Goal: Information Seeking & Learning: Learn about a topic

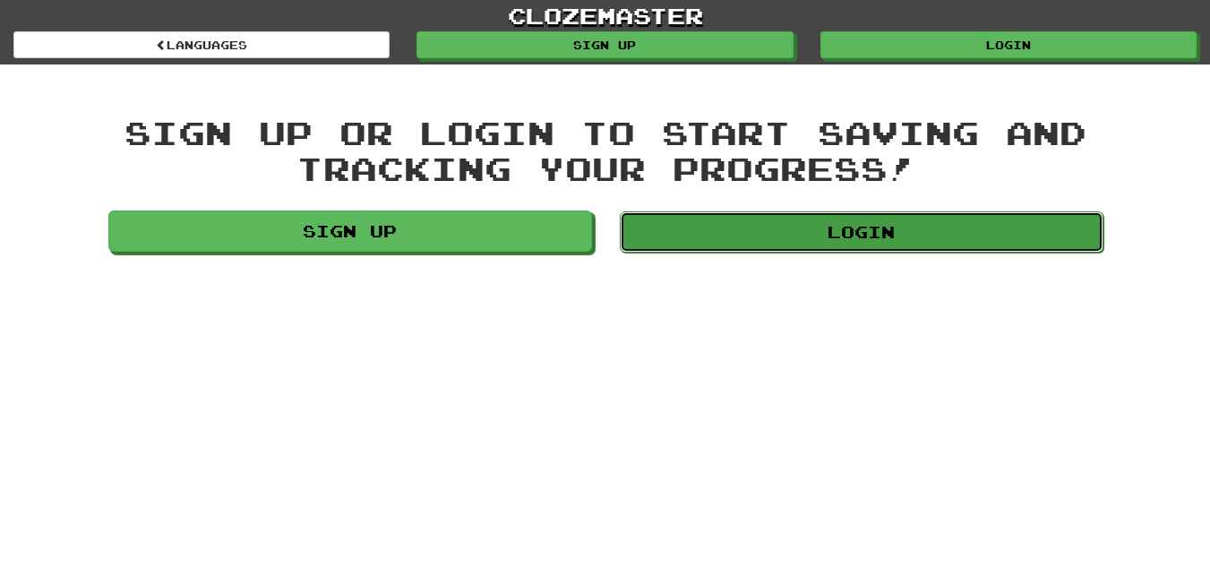
click at [669, 217] on link "Login" at bounding box center [862, 231] width 484 height 41
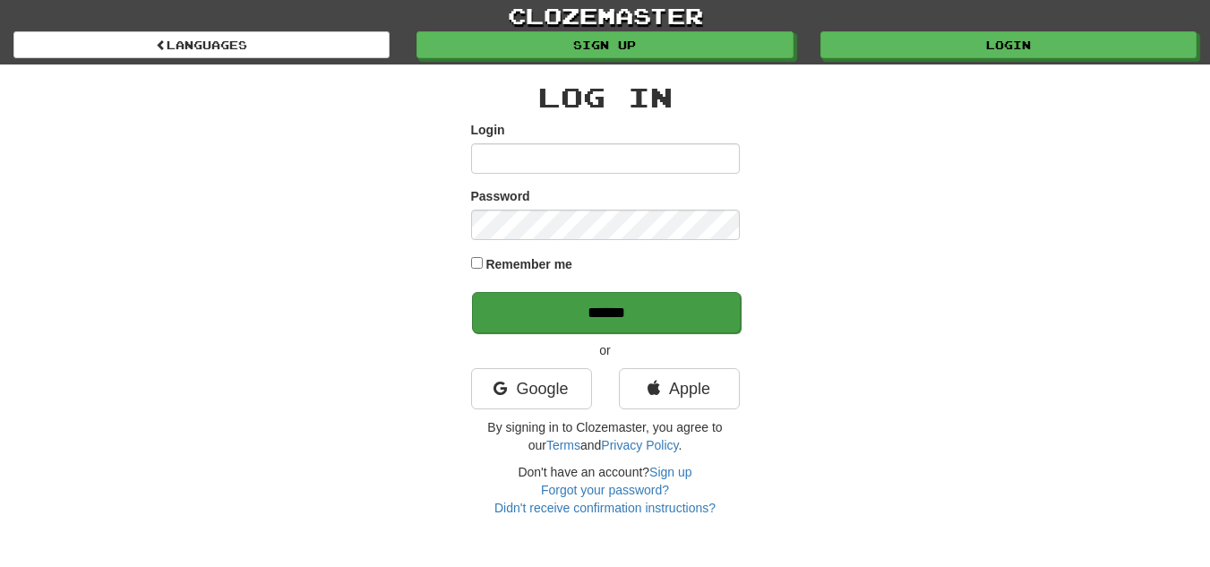
type input "**********"
click at [707, 297] on input "******" at bounding box center [606, 312] width 269 height 41
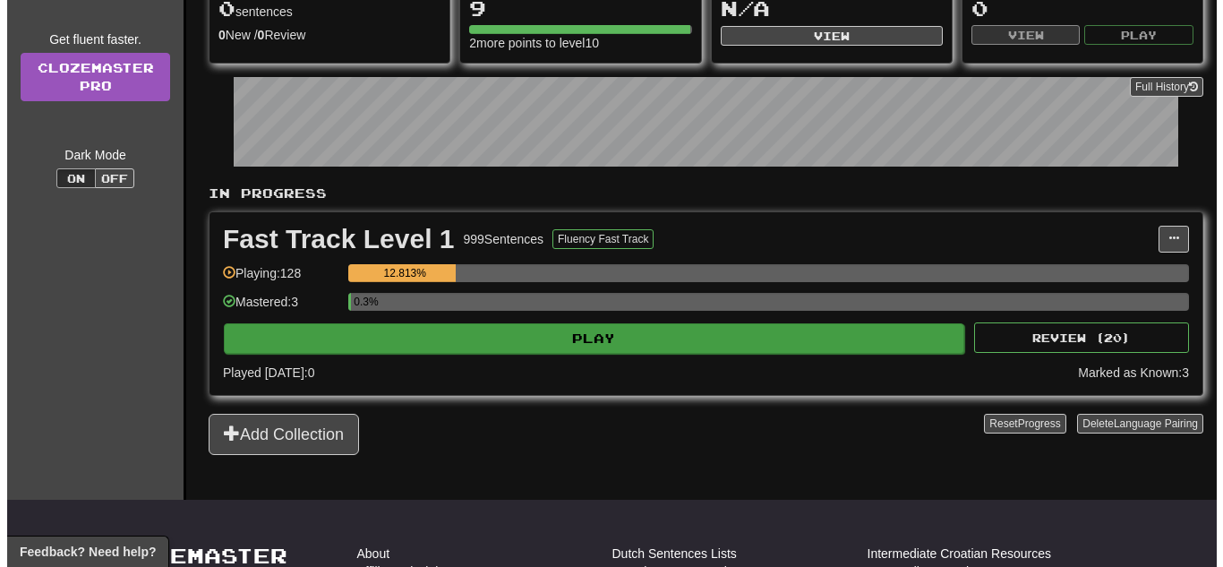
scroll to position [237, 0]
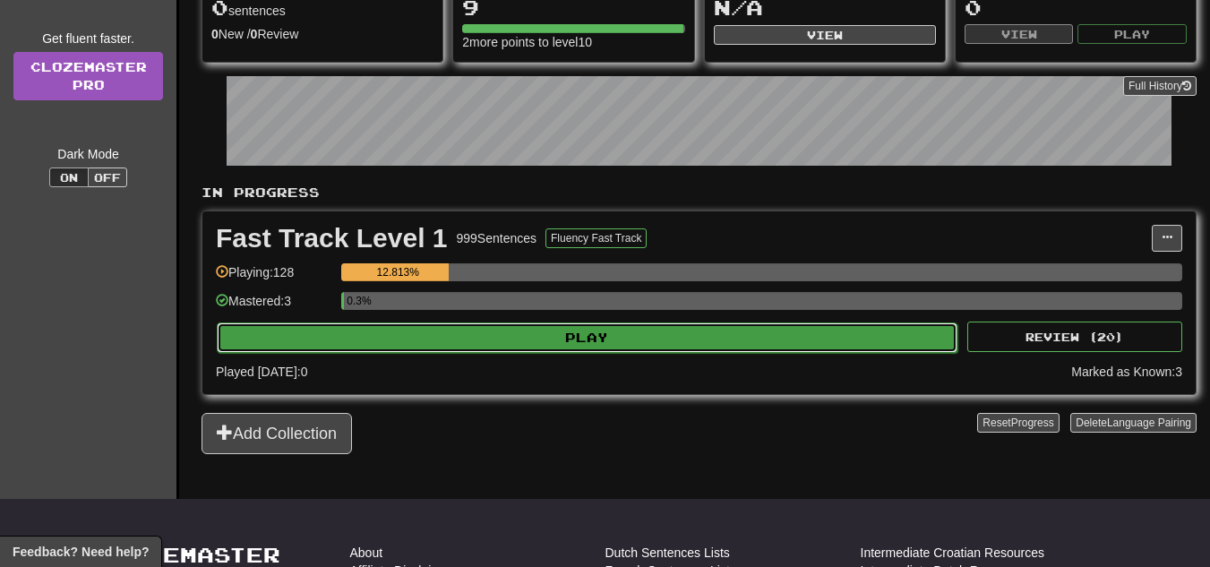
click at [454, 343] on button "Play" at bounding box center [587, 337] width 741 height 30
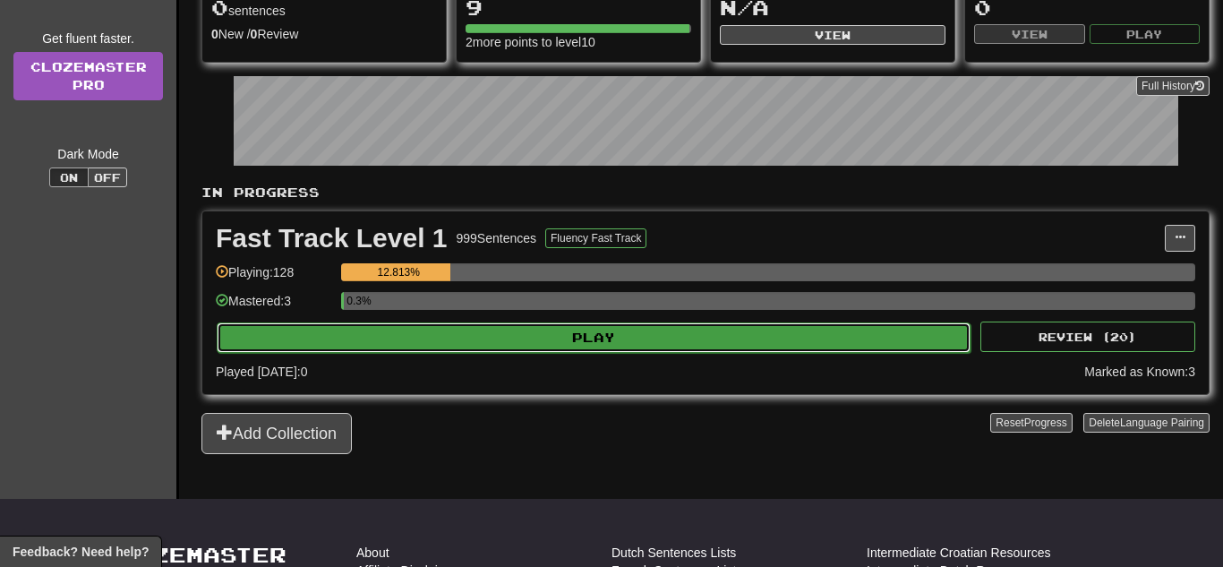
select select "**"
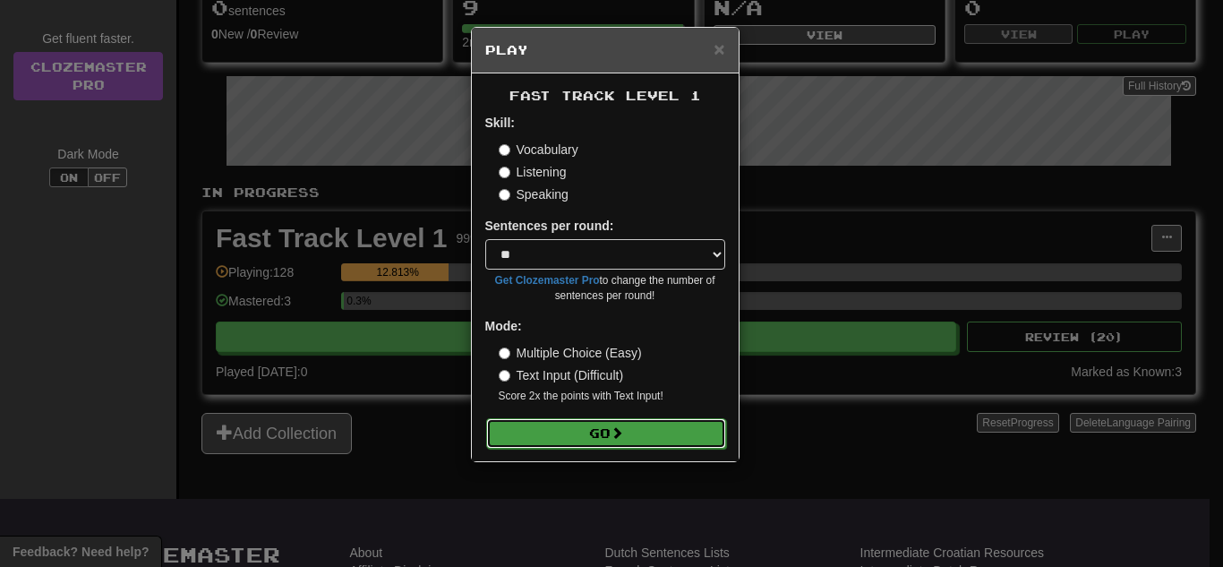
click at [639, 432] on button "Go" at bounding box center [606, 433] width 240 height 30
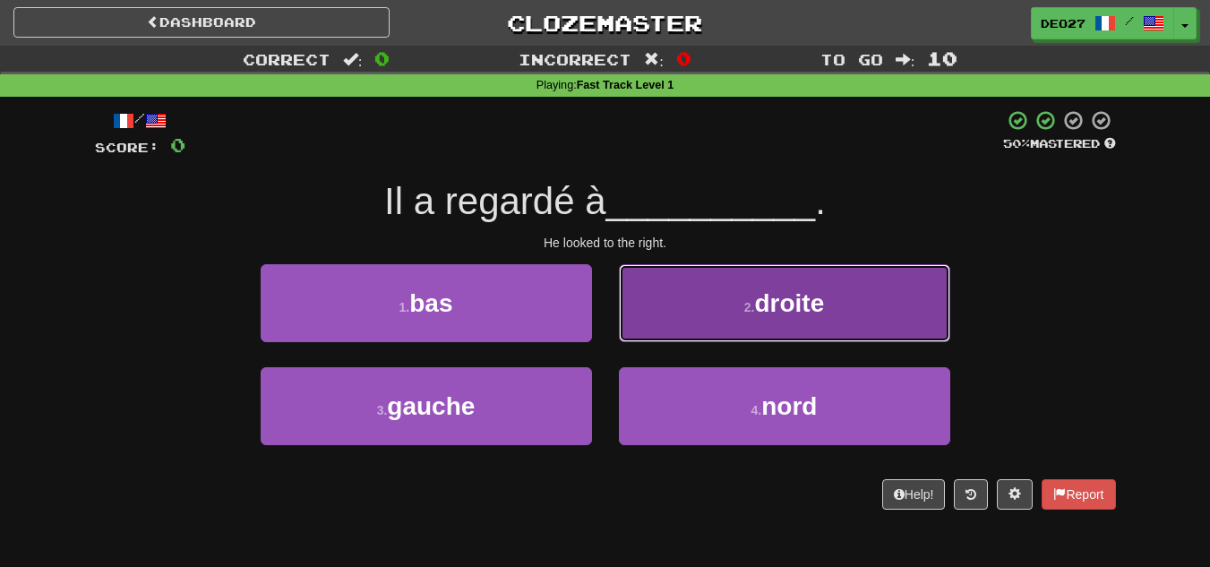
click at [668, 309] on button "2 . droite" at bounding box center [784, 303] width 331 height 78
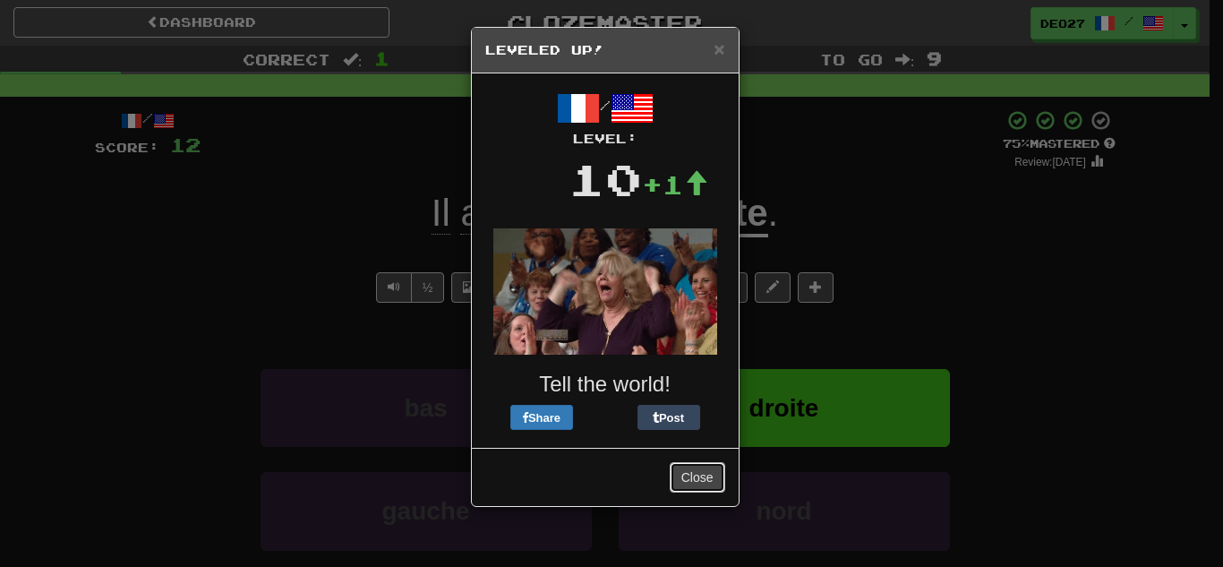
click at [684, 485] on button "Close" at bounding box center [698, 477] width 56 height 30
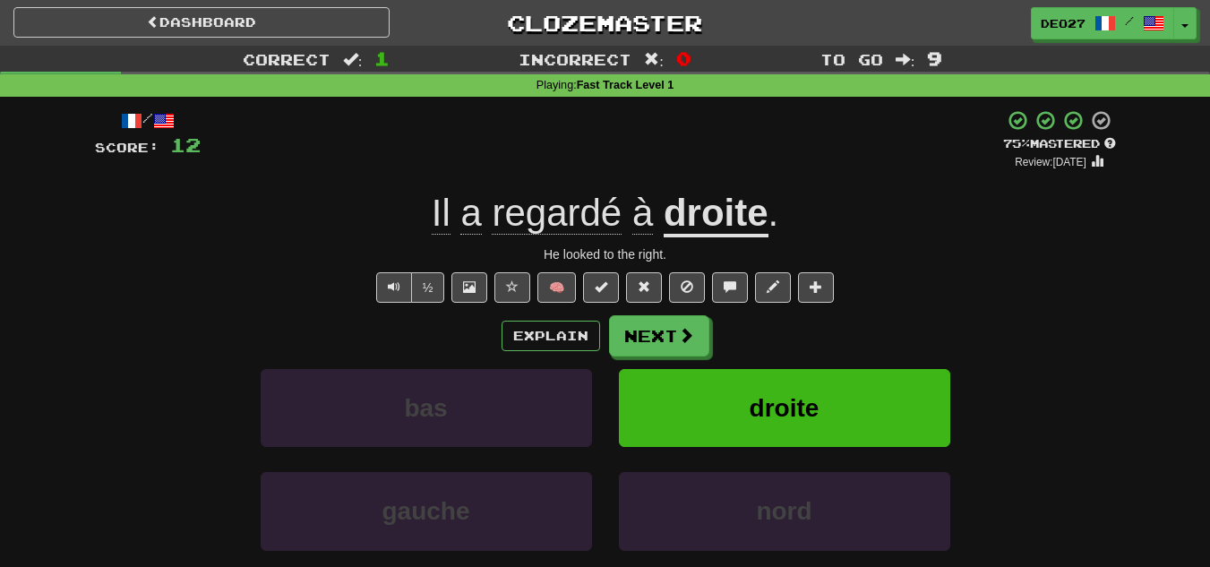
click at [550, 238] on div "/ Score: 12 + 12 75 % Mastered Review: [DATE] Il a regardé à droite . He looked…" at bounding box center [605, 375] width 1021 height 532
click at [550, 225] on span "regardé" at bounding box center [557, 213] width 130 height 43
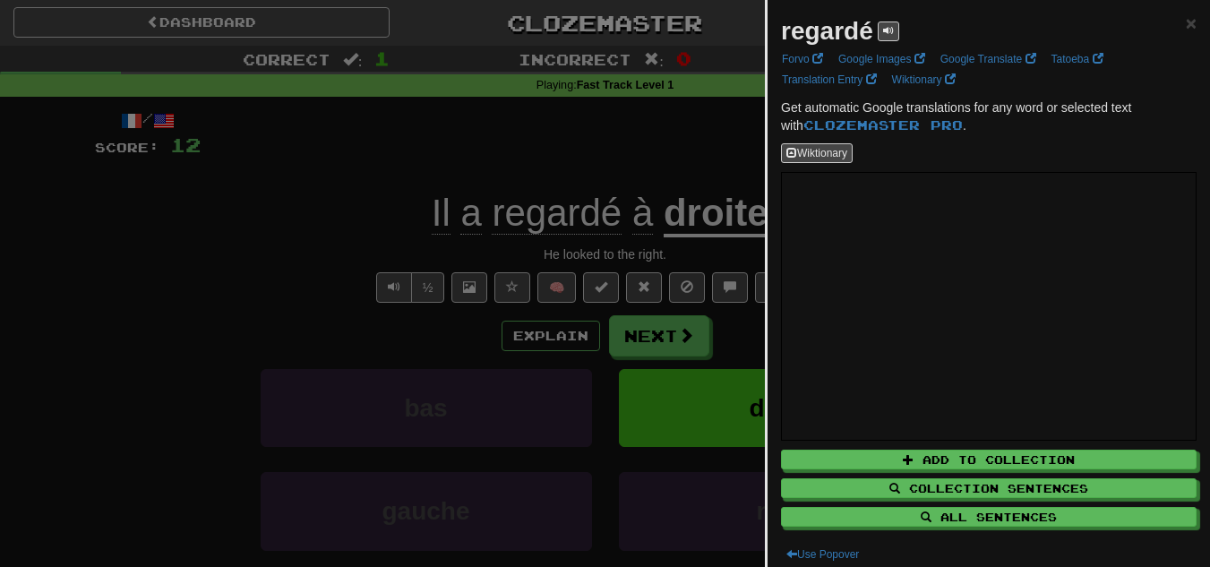
click at [354, 249] on div at bounding box center [605, 283] width 1210 height 567
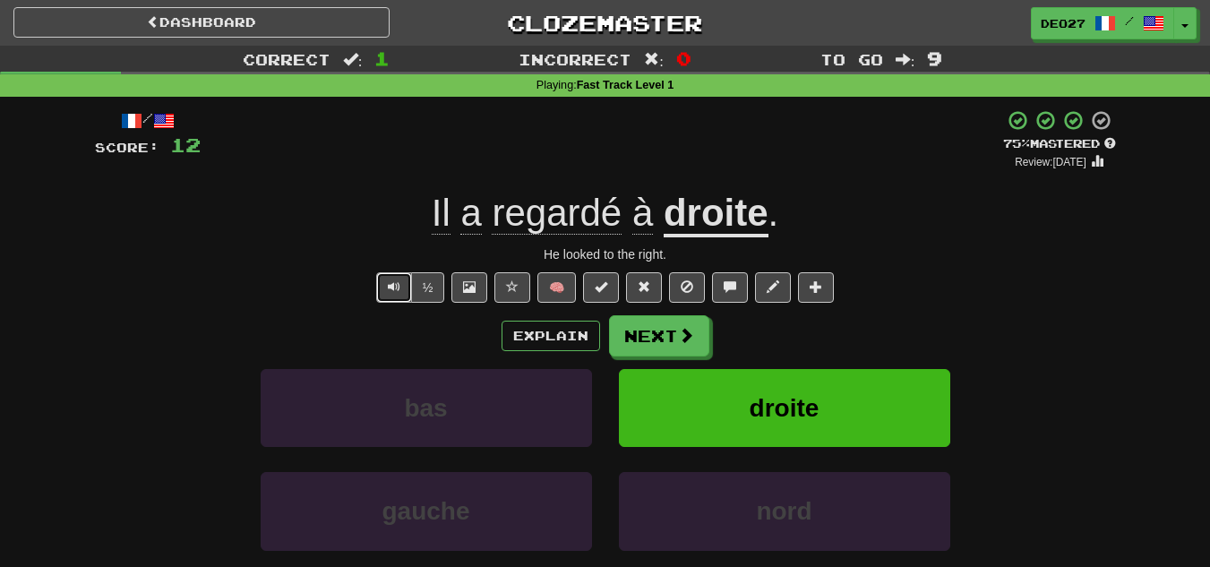
click at [381, 287] on button "Text-to-speech controls" at bounding box center [394, 287] width 36 height 30
click at [652, 327] on button "Next" at bounding box center [660, 336] width 100 height 41
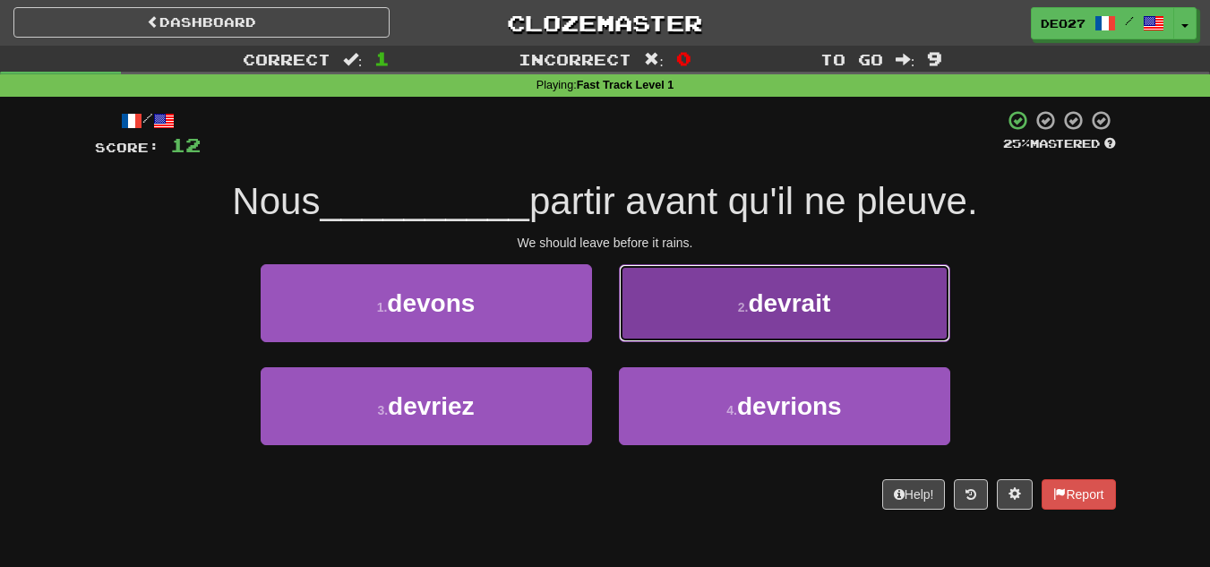
click at [656, 281] on button "2 . devrait" at bounding box center [784, 303] width 331 height 78
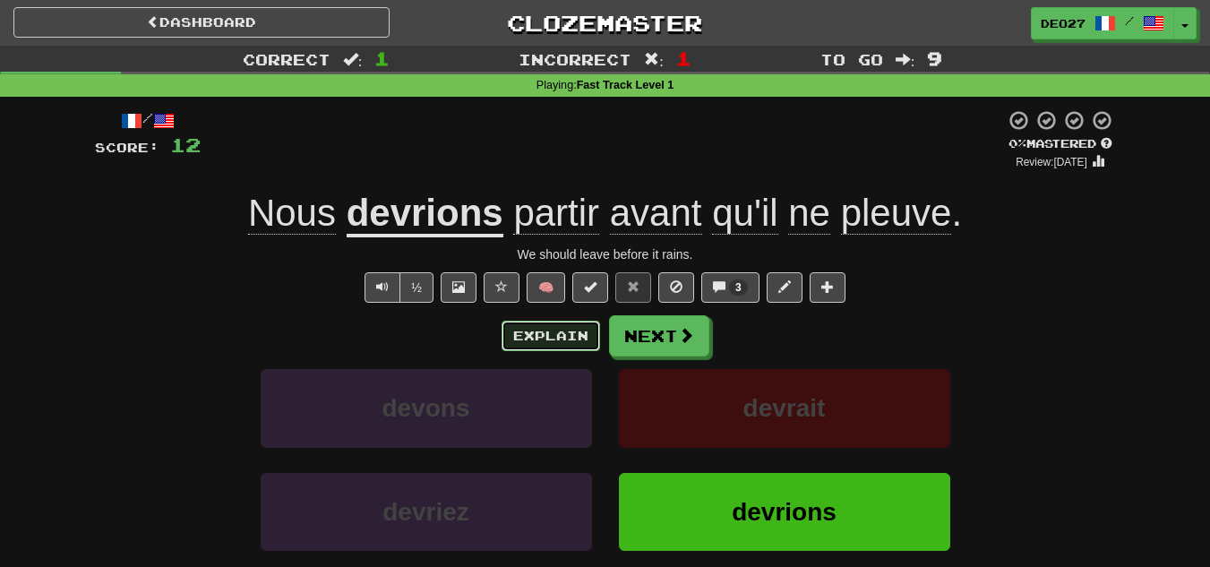
click at [558, 347] on button "Explain" at bounding box center [551, 336] width 99 height 30
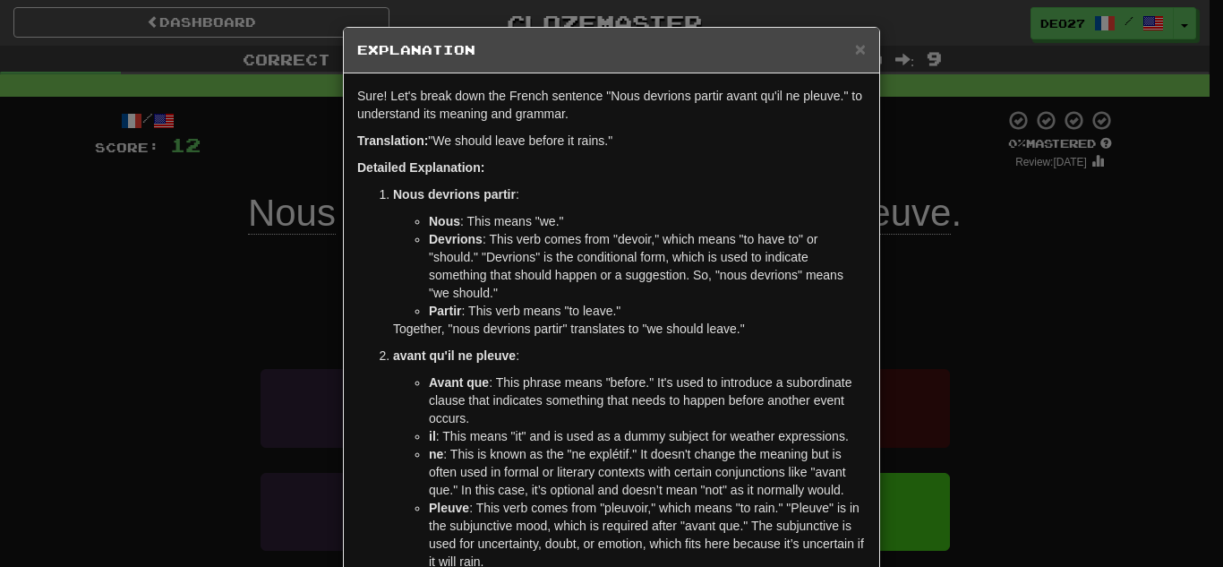
click at [886, 307] on div "× Explanation Sure! Let's break down the French sentence "Nous devrions partir …" at bounding box center [611, 283] width 1223 height 567
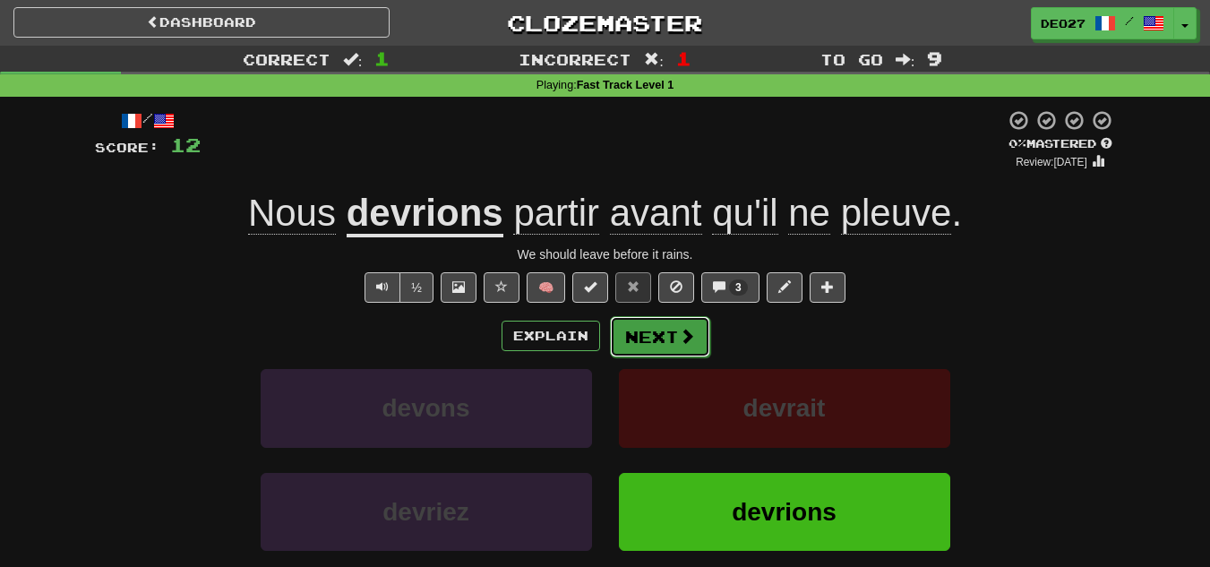
click at [679, 354] on button "Next" at bounding box center [660, 336] width 100 height 41
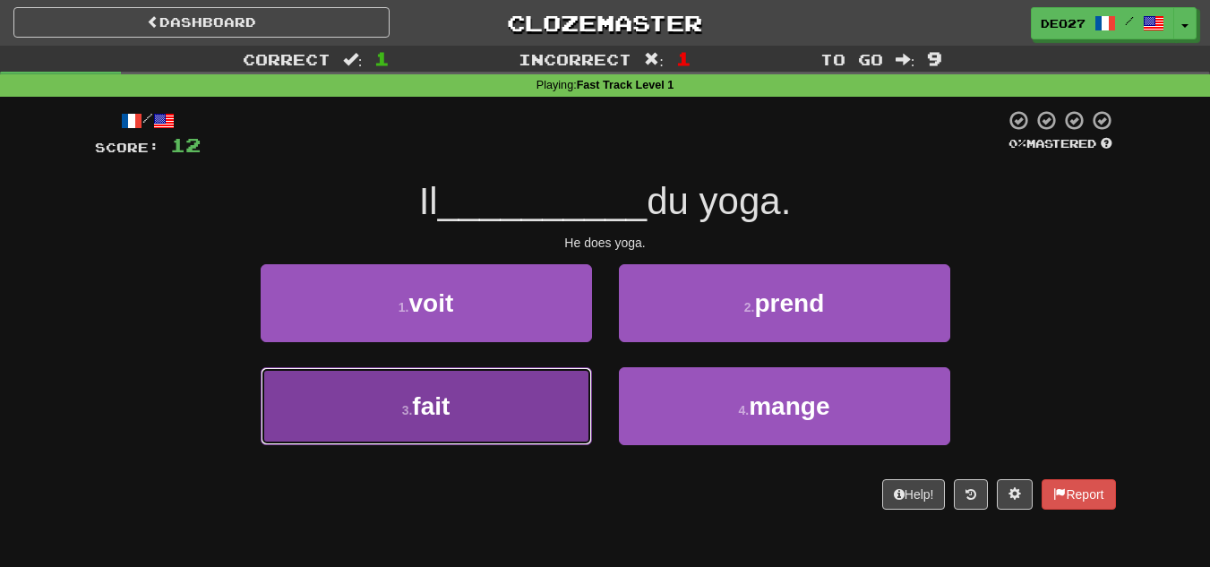
click at [525, 400] on button "3 . fait" at bounding box center [426, 406] width 331 height 78
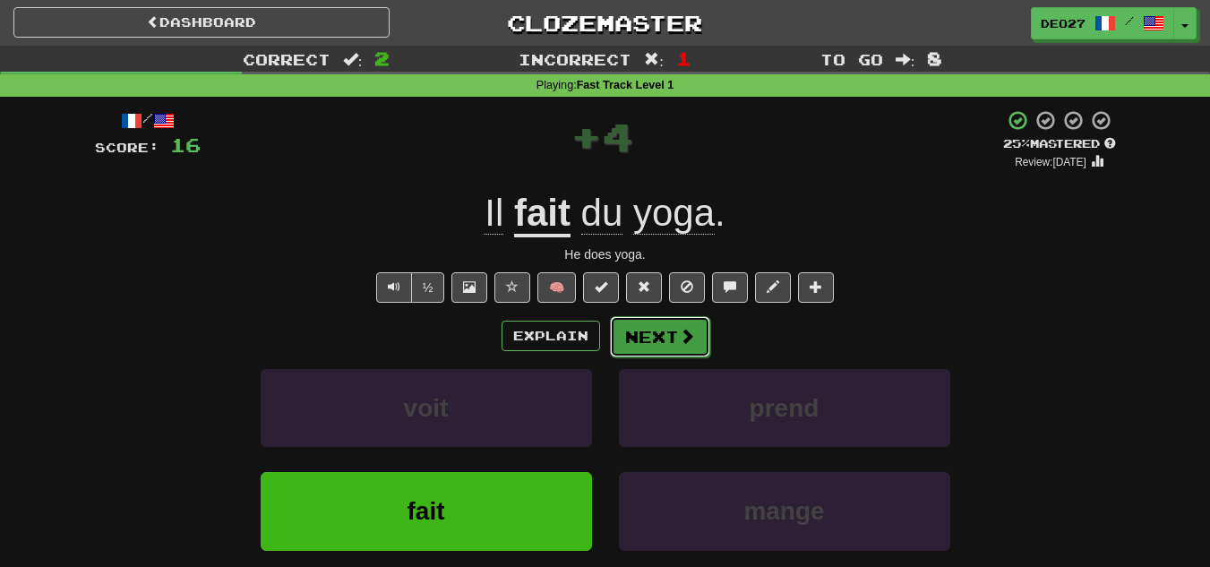
click at [654, 346] on button "Next" at bounding box center [660, 336] width 100 height 41
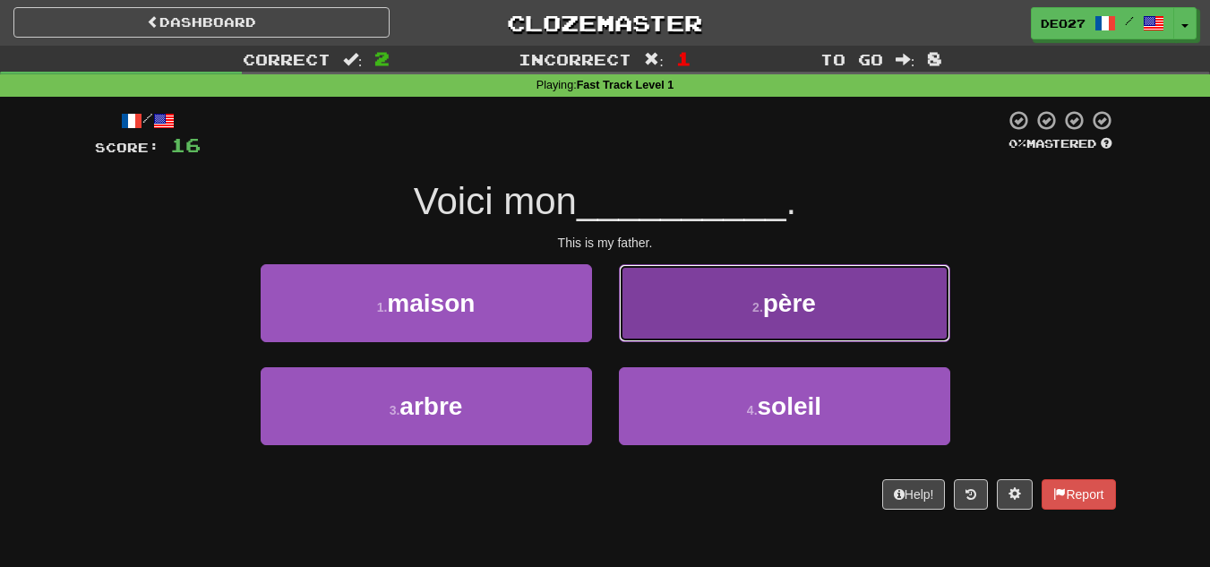
click at [629, 326] on button "2 . père" at bounding box center [784, 303] width 331 height 78
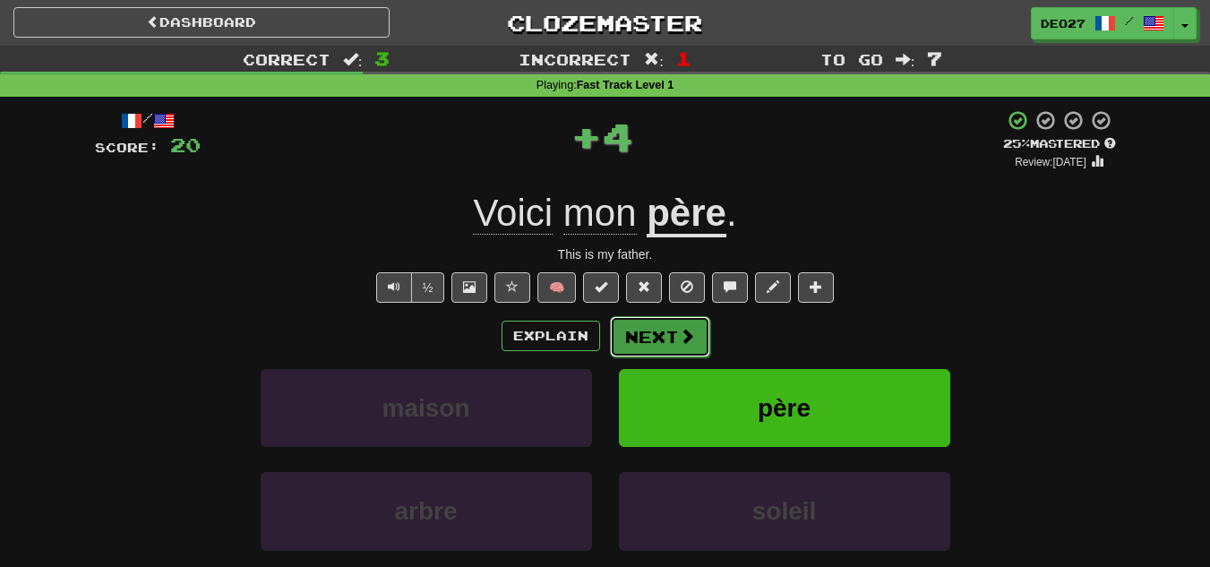
click at [629, 334] on button "Next" at bounding box center [660, 336] width 100 height 41
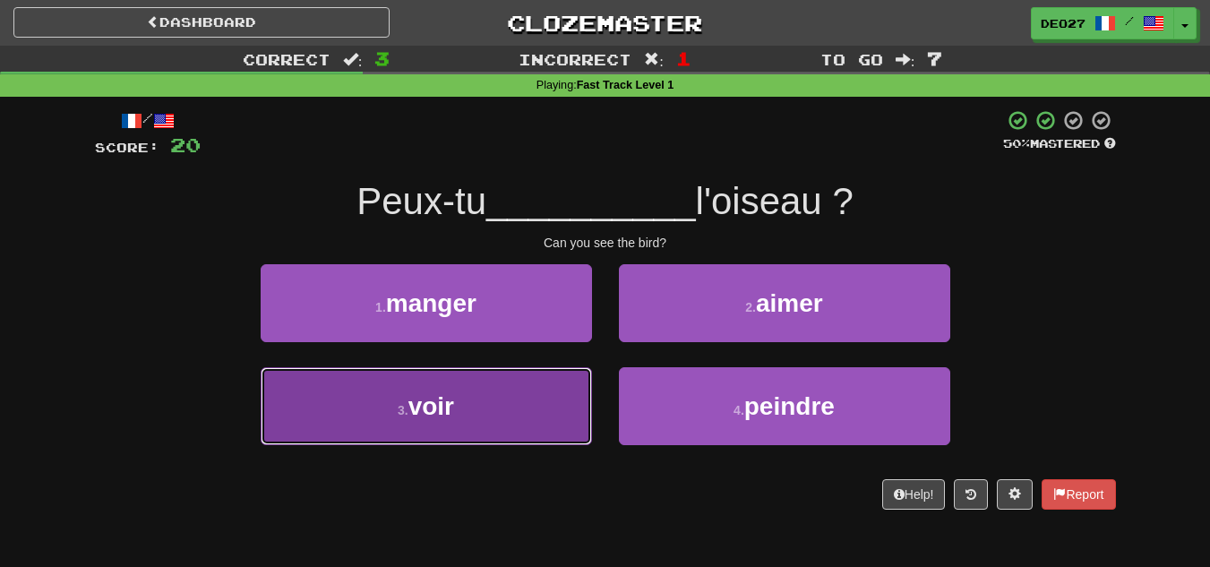
click at [529, 387] on button "3 . voir" at bounding box center [426, 406] width 331 height 78
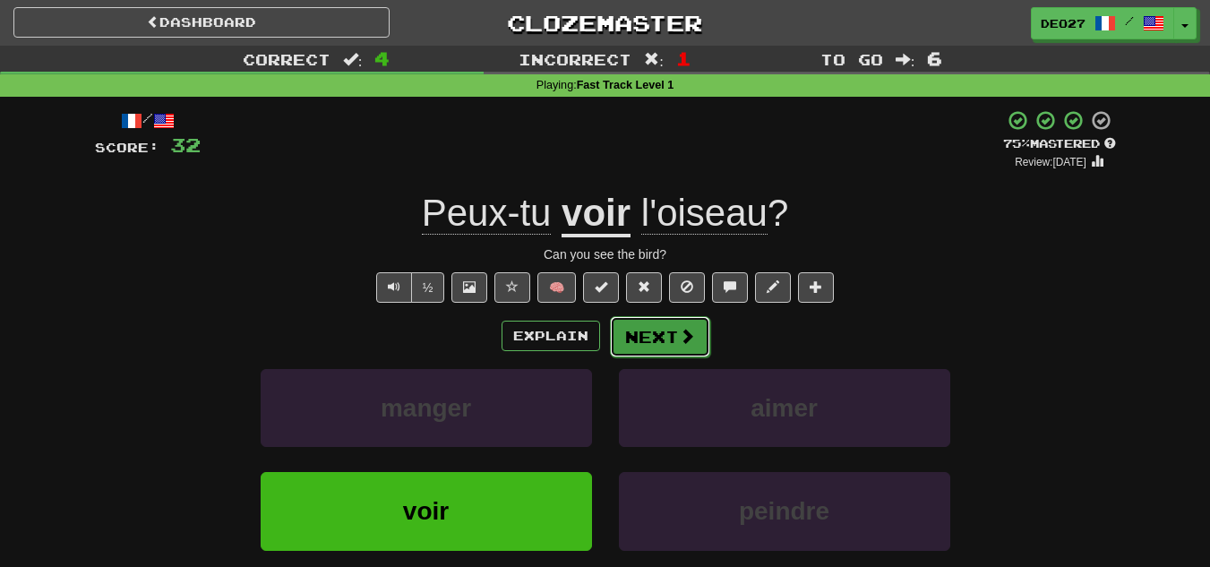
click at [693, 333] on button "Next" at bounding box center [660, 336] width 100 height 41
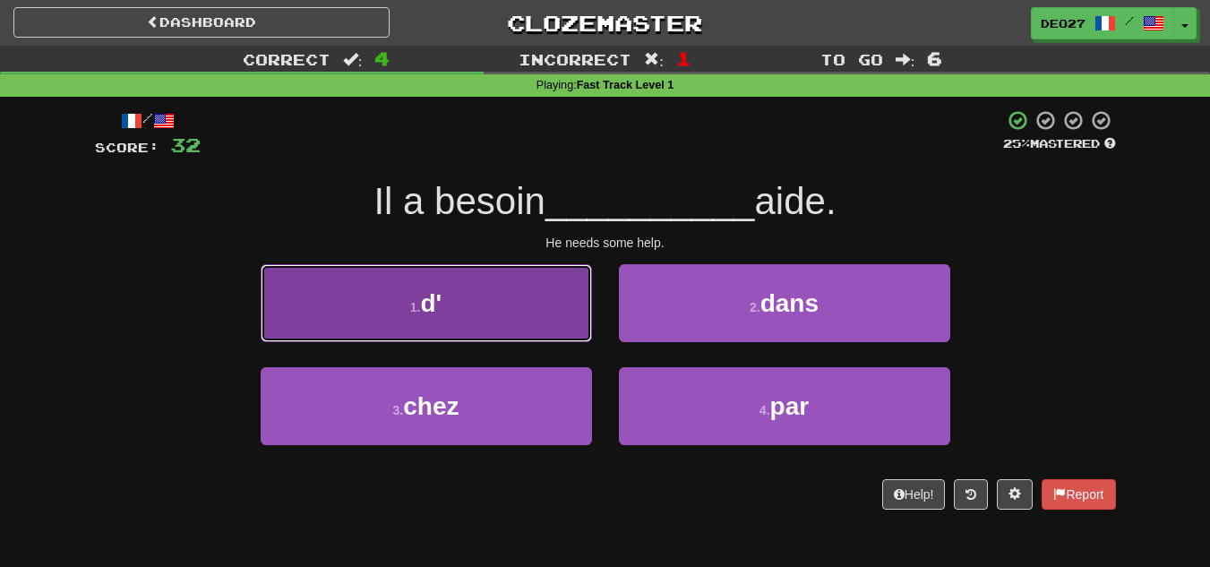
click at [485, 286] on button "1 . d'" at bounding box center [426, 303] width 331 height 78
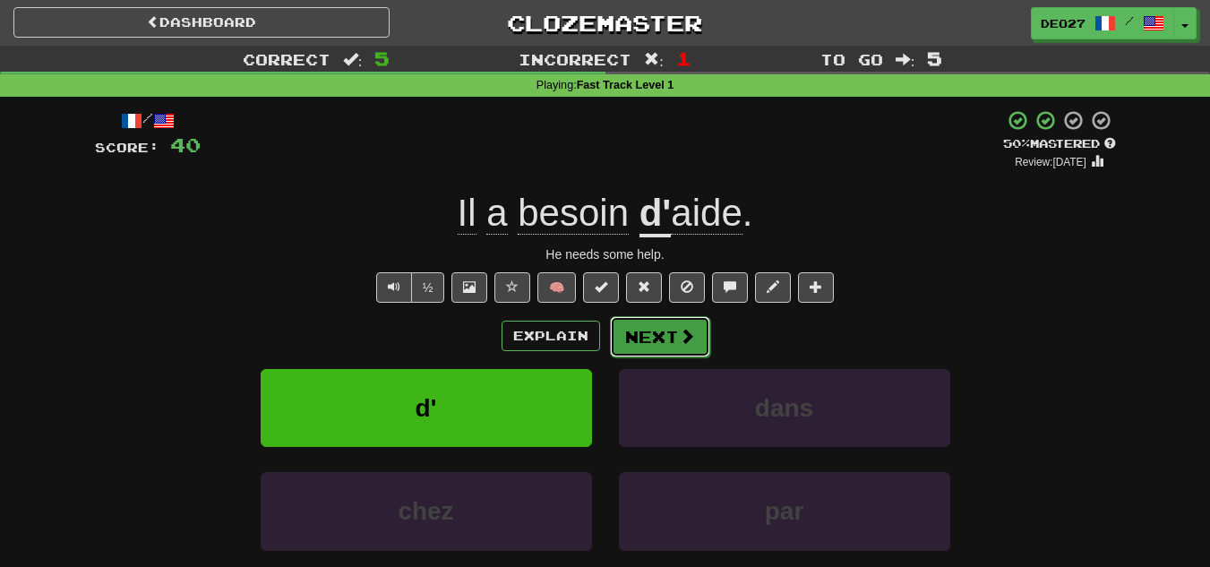
click at [696, 353] on button "Next" at bounding box center [660, 336] width 100 height 41
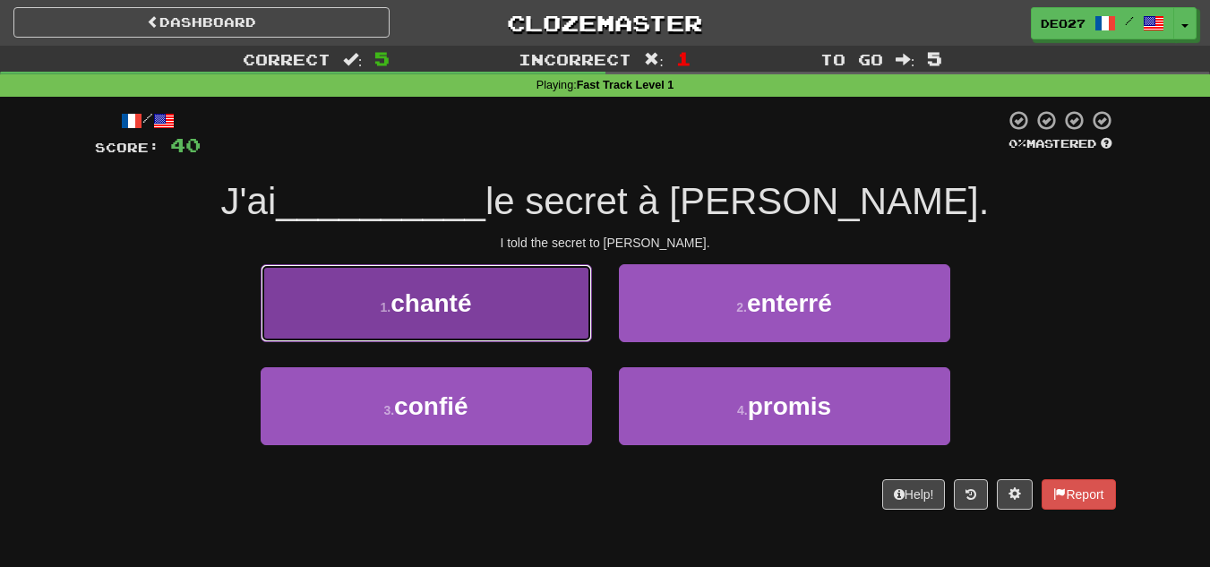
click at [517, 300] on button "1 . chanté" at bounding box center [426, 303] width 331 height 78
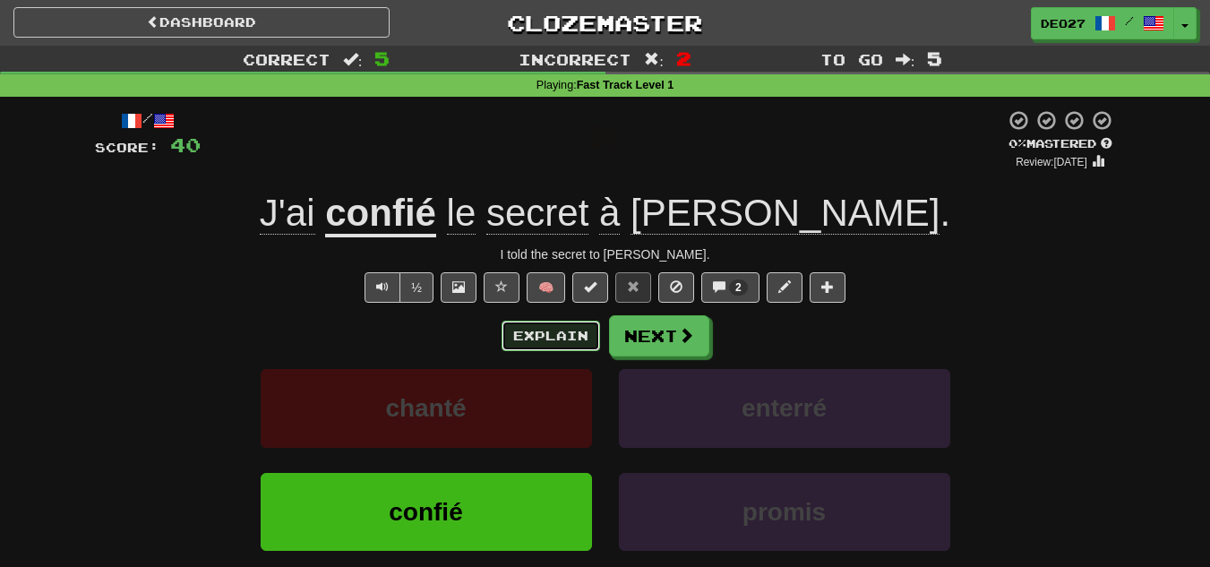
click at [548, 328] on button "Explain" at bounding box center [551, 336] width 99 height 30
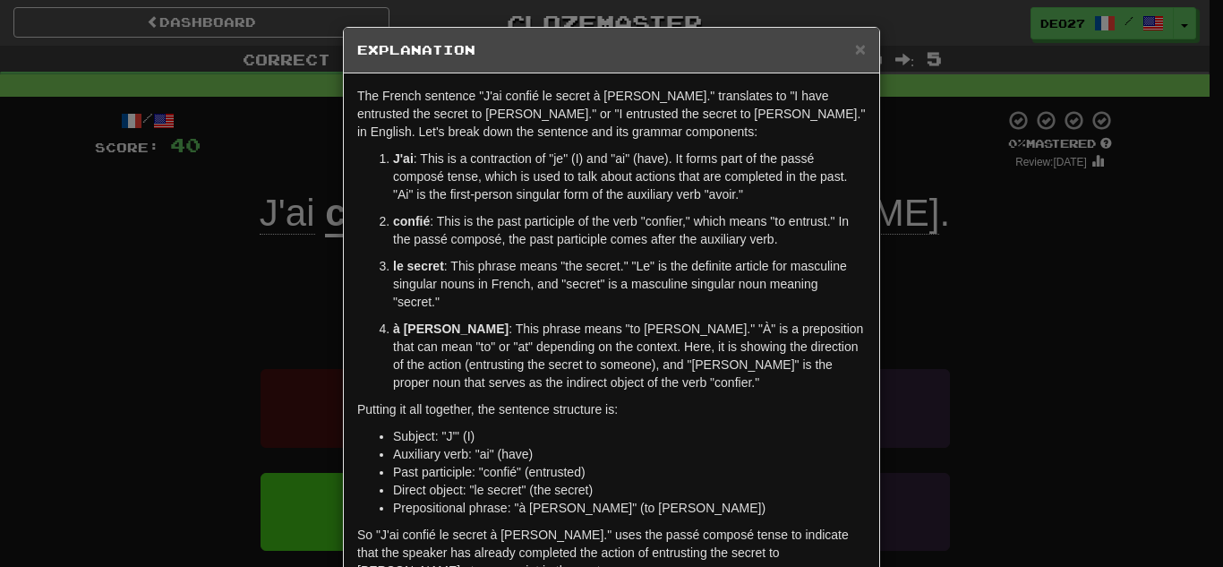
click at [321, 344] on div "× Explanation The French sentence "J'ai confié le secret à Tom." translates to …" at bounding box center [611, 283] width 1223 height 567
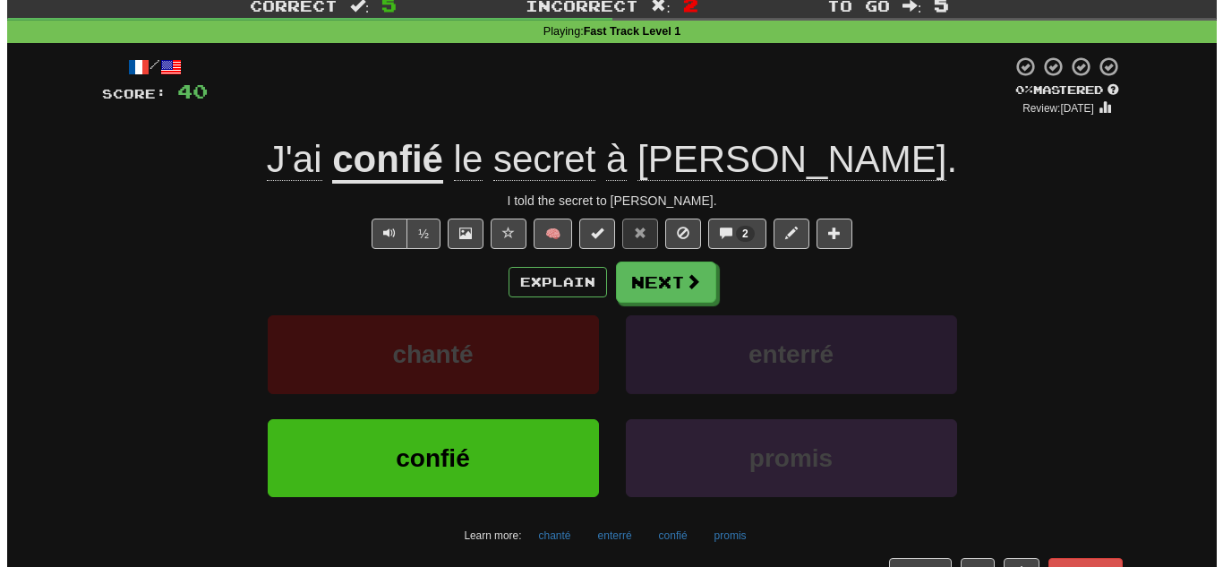
scroll to position [55, 0]
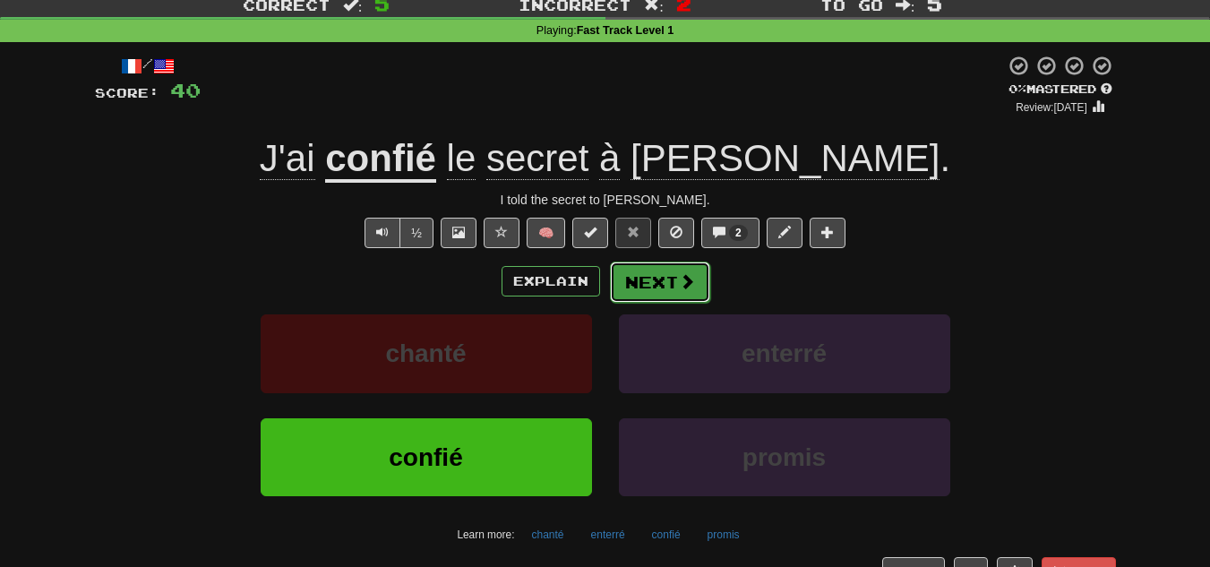
click at [650, 279] on button "Next" at bounding box center [660, 282] width 100 height 41
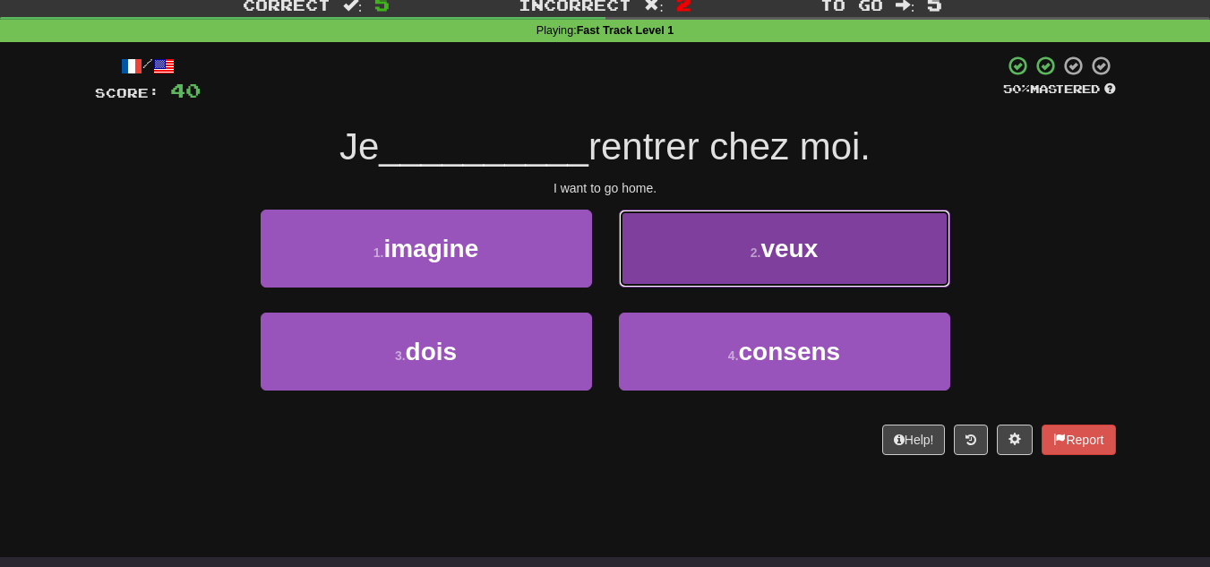
click at [644, 265] on button "2 . veux" at bounding box center [784, 249] width 331 height 78
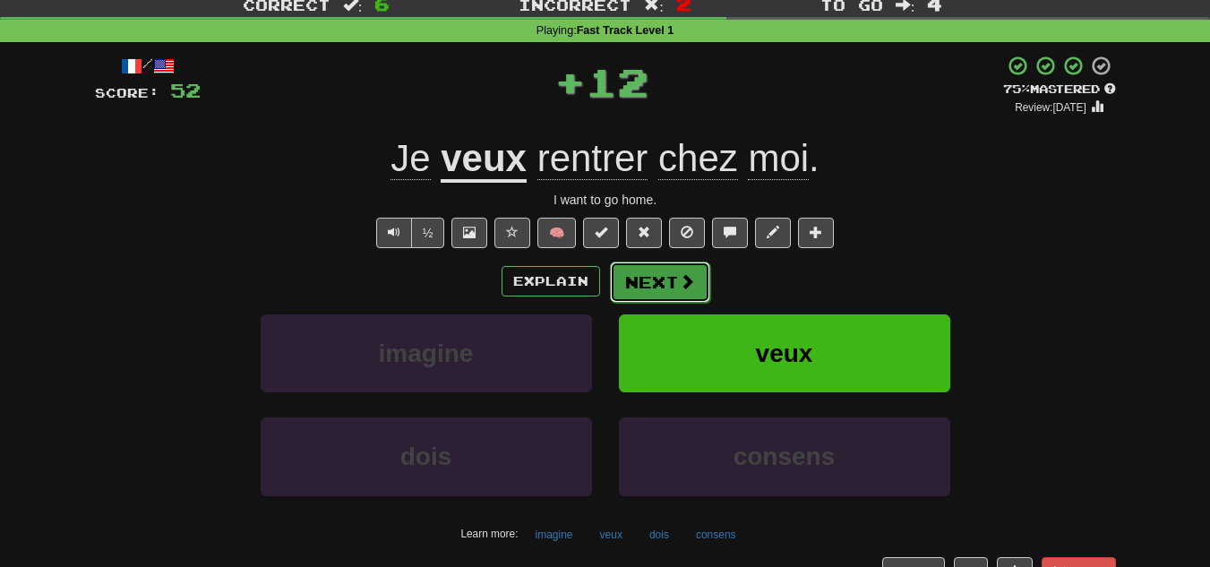
click at [638, 276] on button "Next" at bounding box center [660, 282] width 100 height 41
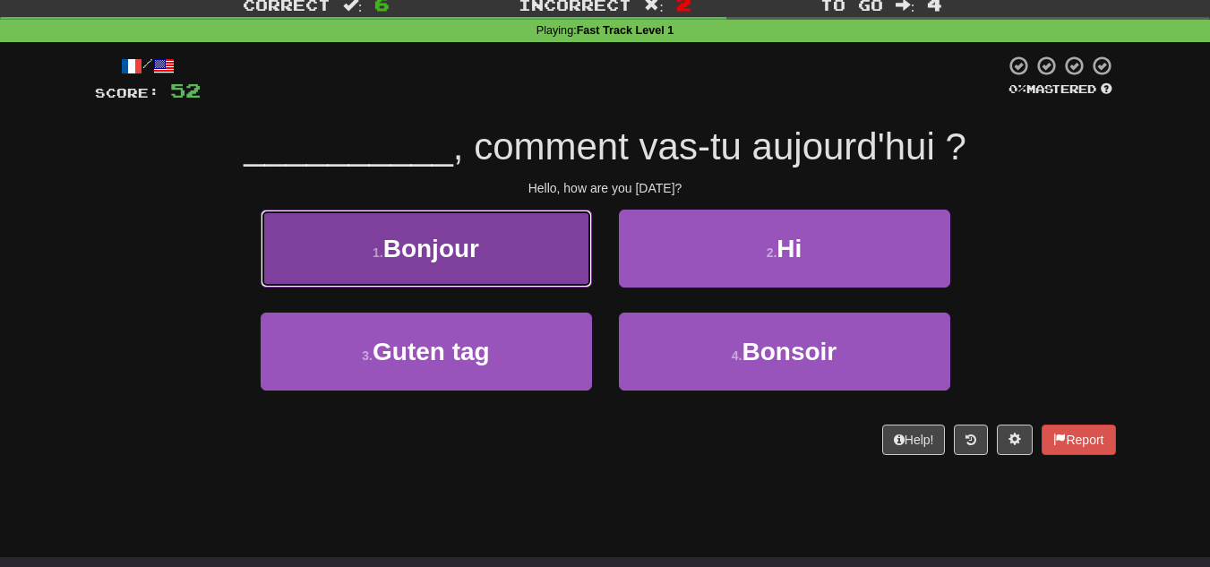
click at [525, 260] on button "1 . Bonjour" at bounding box center [426, 249] width 331 height 78
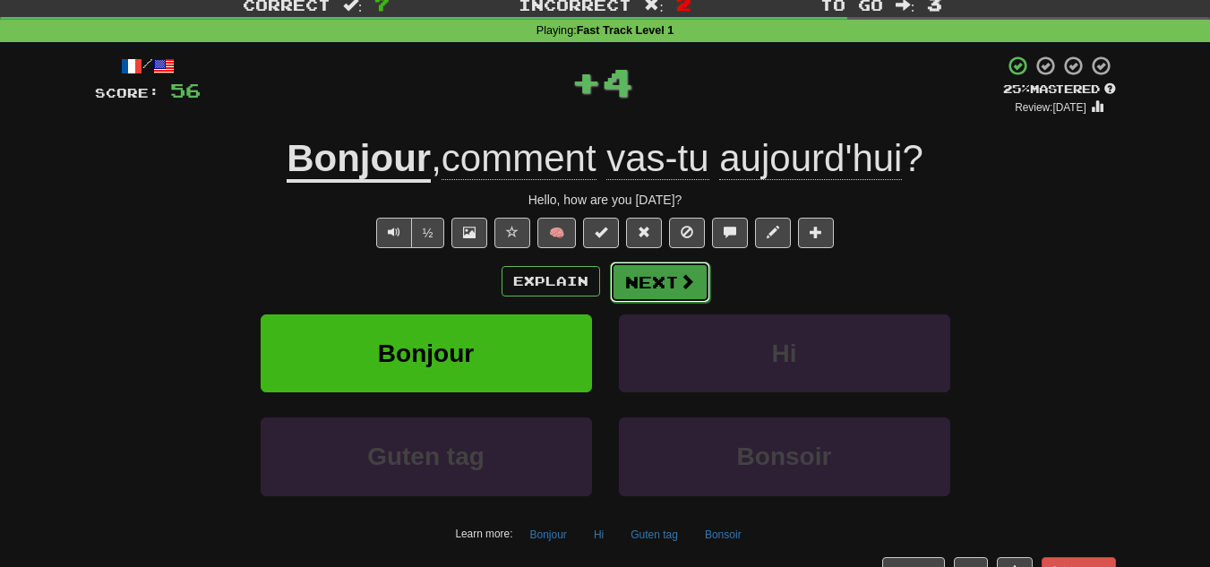
click at [649, 294] on button "Next" at bounding box center [660, 282] width 100 height 41
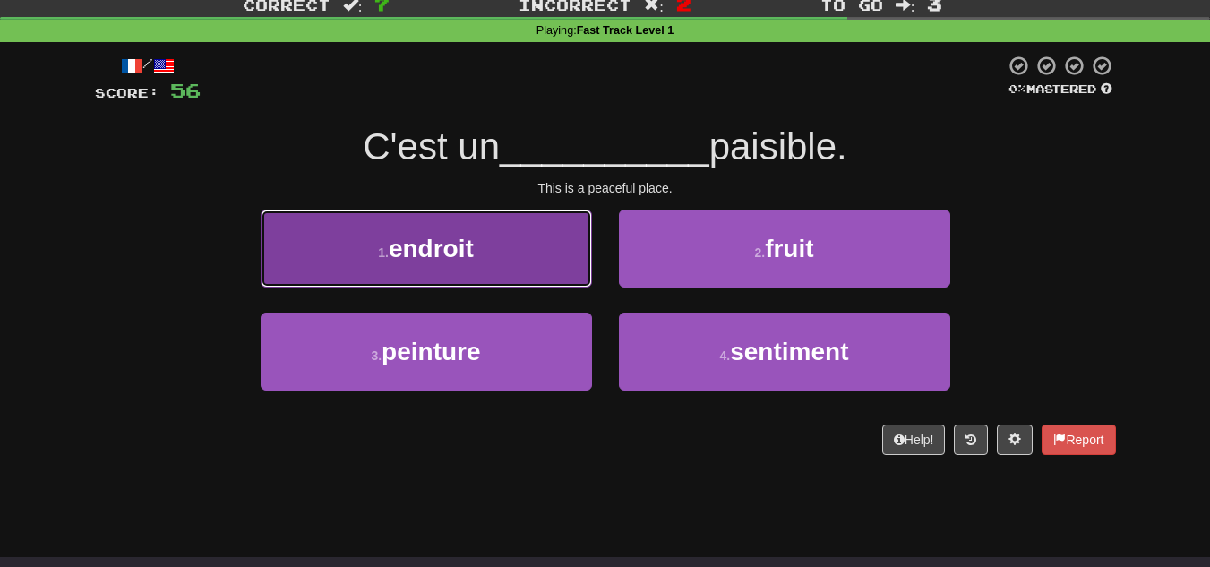
click at [505, 226] on button "1 . endroit" at bounding box center [426, 249] width 331 height 78
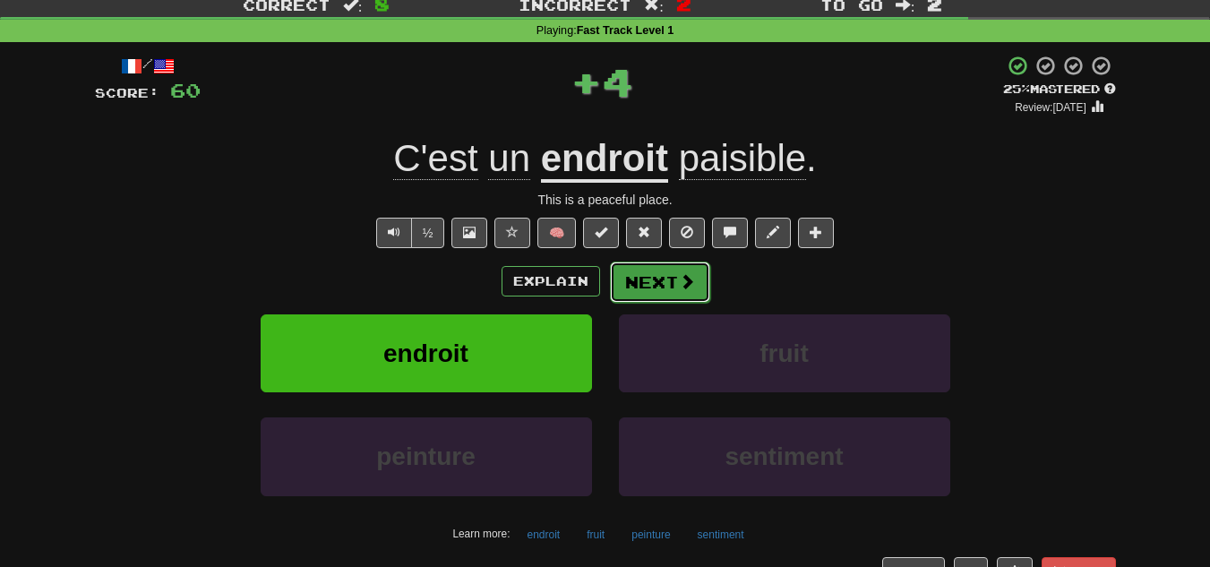
click at [673, 287] on button "Next" at bounding box center [660, 282] width 100 height 41
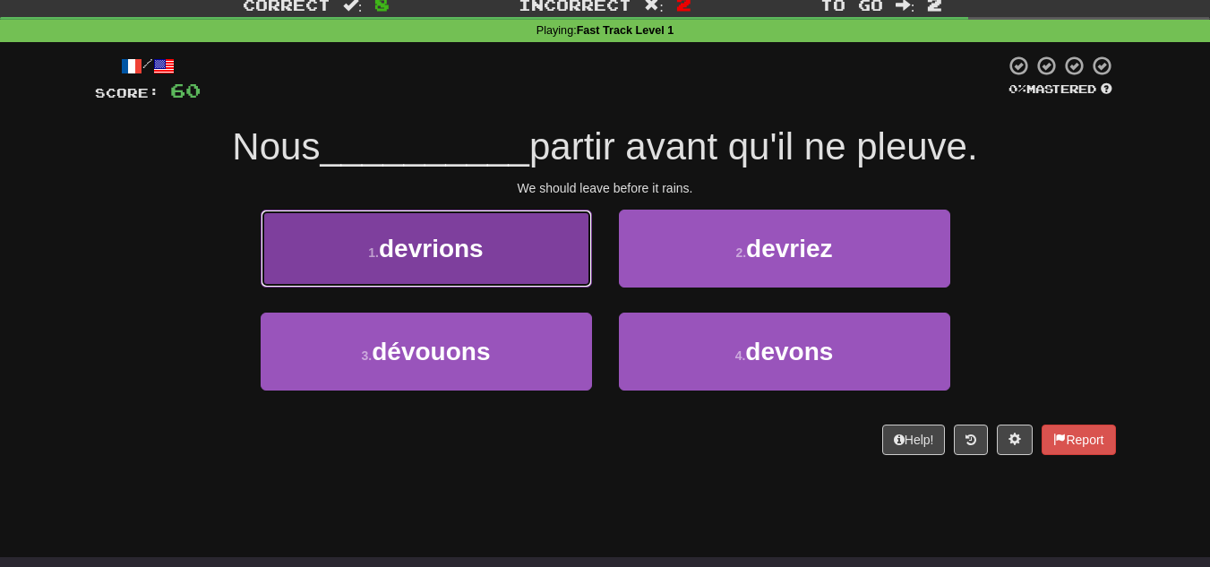
click at [552, 270] on button "1 . devrions" at bounding box center [426, 249] width 331 height 78
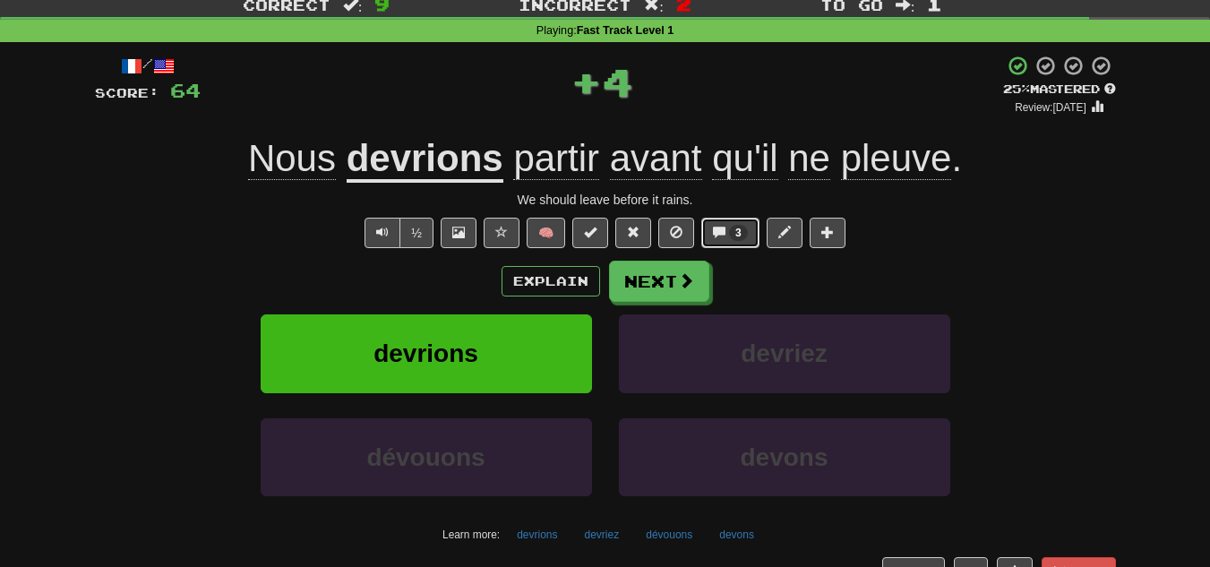
click at [726, 238] on button "3" at bounding box center [730, 233] width 58 height 30
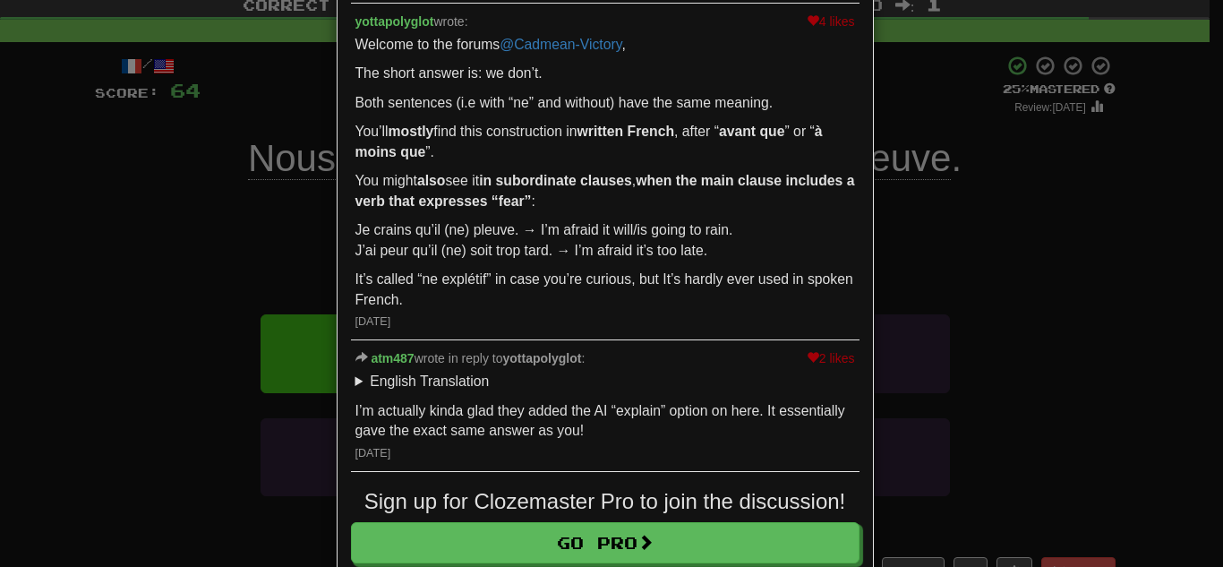
scroll to position [247, 0]
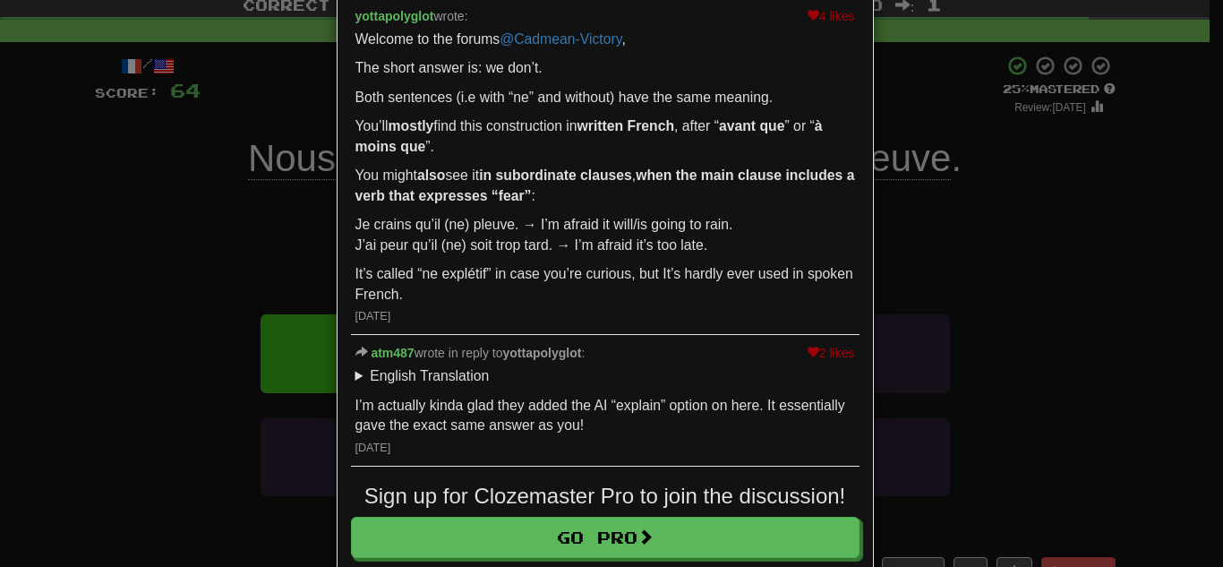
click at [956, 264] on div "× Discussion View in the forum Nous devrions partir avant qu'il ne pleuve. 1 li…" at bounding box center [611, 283] width 1223 height 567
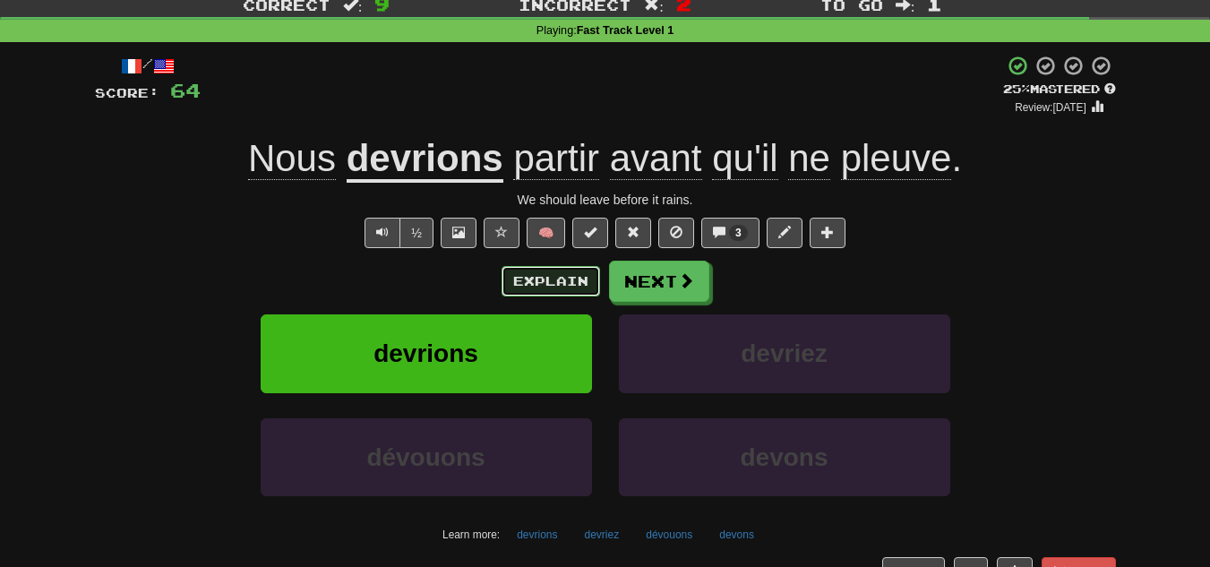
click at [553, 278] on button "Explain" at bounding box center [551, 281] width 99 height 30
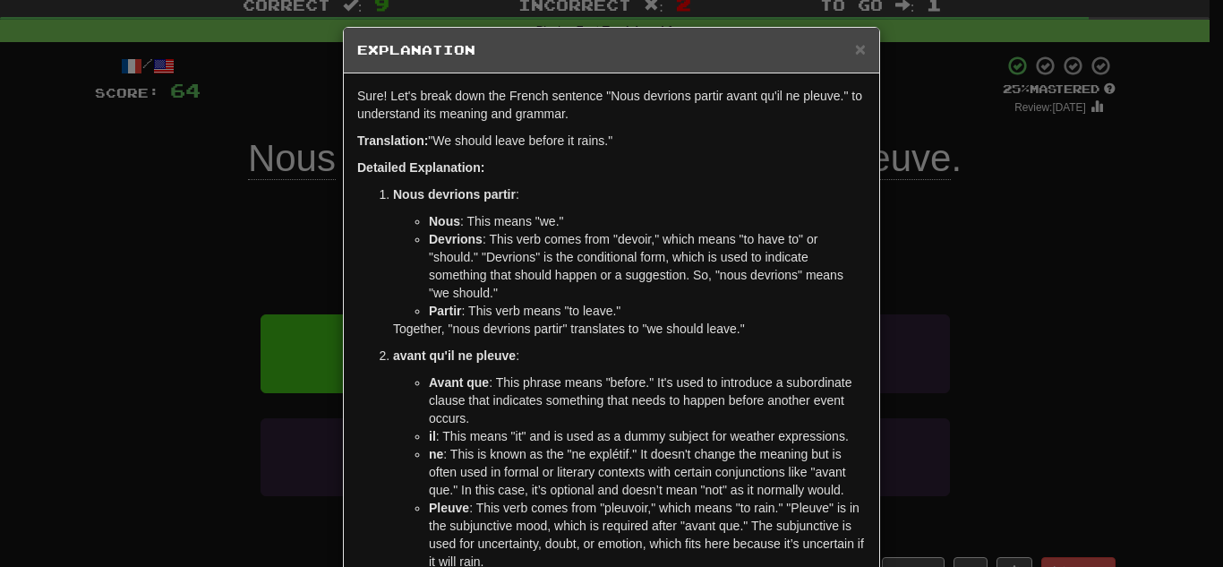
scroll to position [300, 0]
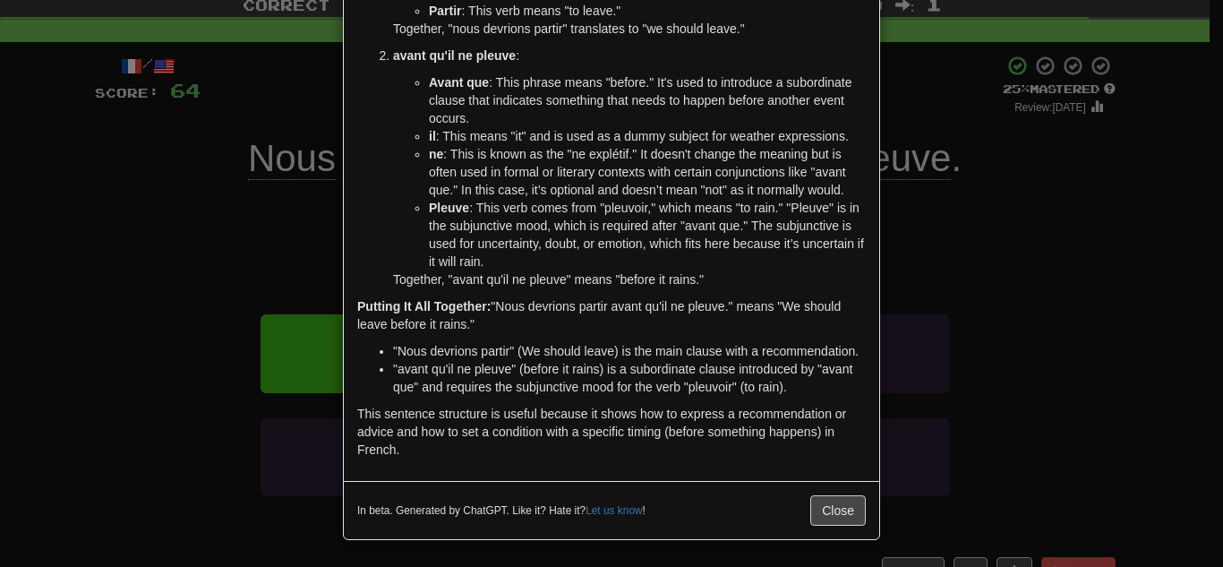
click at [984, 193] on div "× Explanation Sure! Let's break down the French sentence "Nous devrions partir …" at bounding box center [611, 283] width 1223 height 567
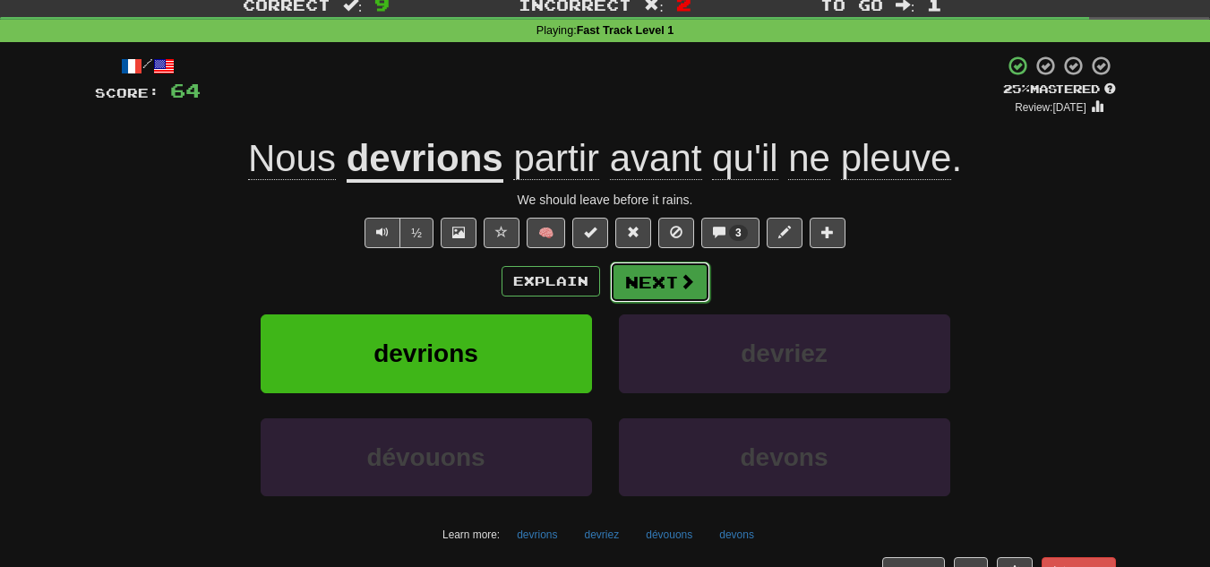
click at [630, 283] on button "Next" at bounding box center [660, 282] width 100 height 41
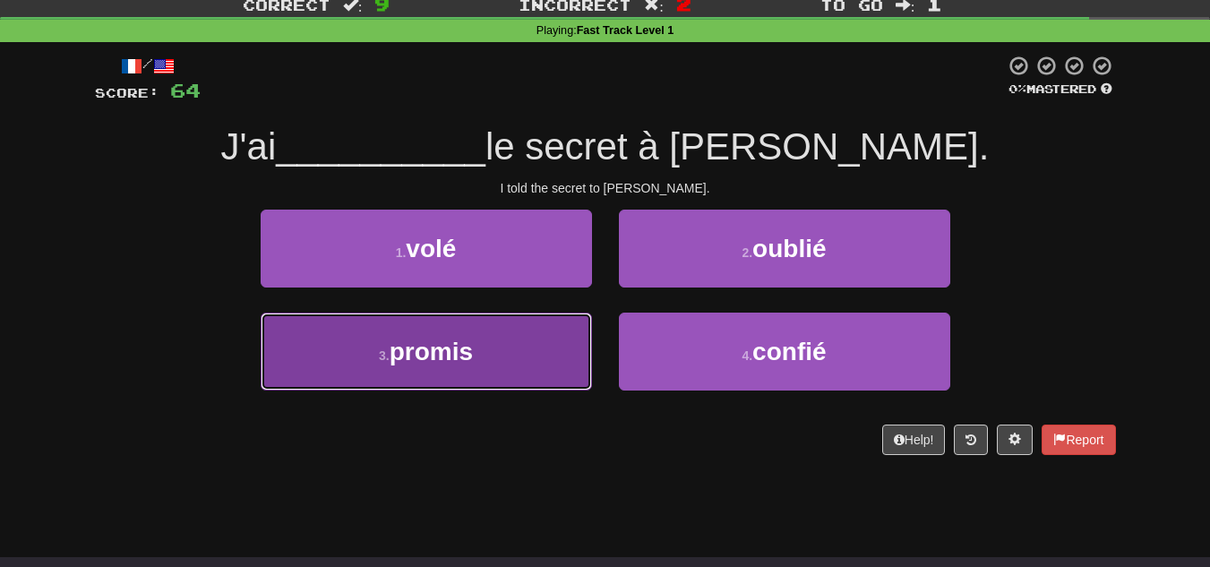
click at [552, 319] on button "3 . promis" at bounding box center [426, 352] width 331 height 78
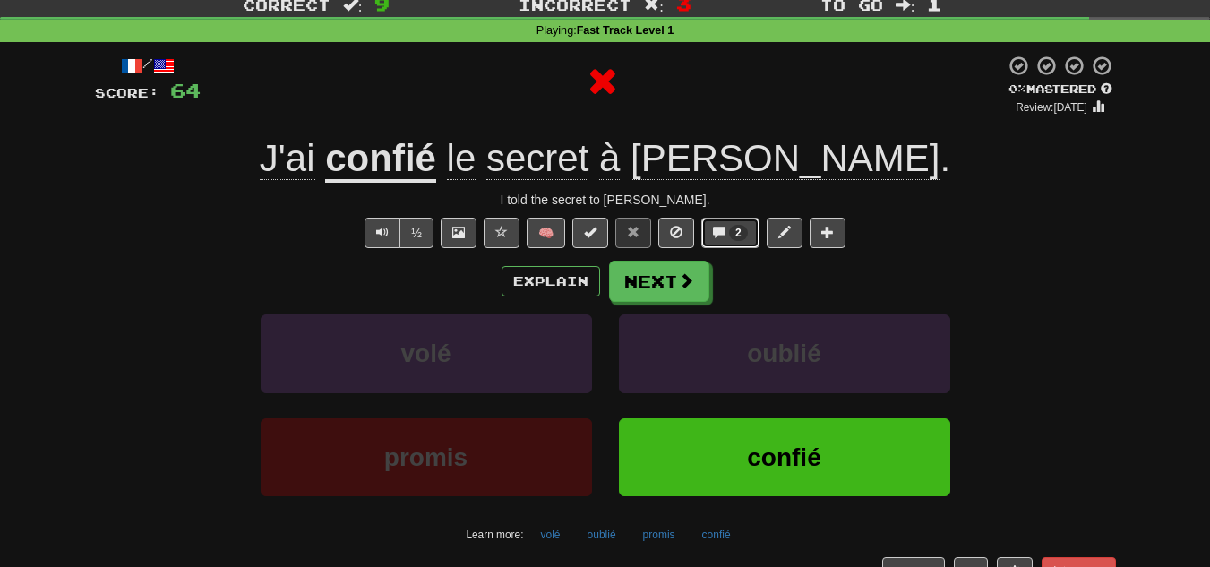
click at [717, 219] on button "2" at bounding box center [730, 233] width 58 height 30
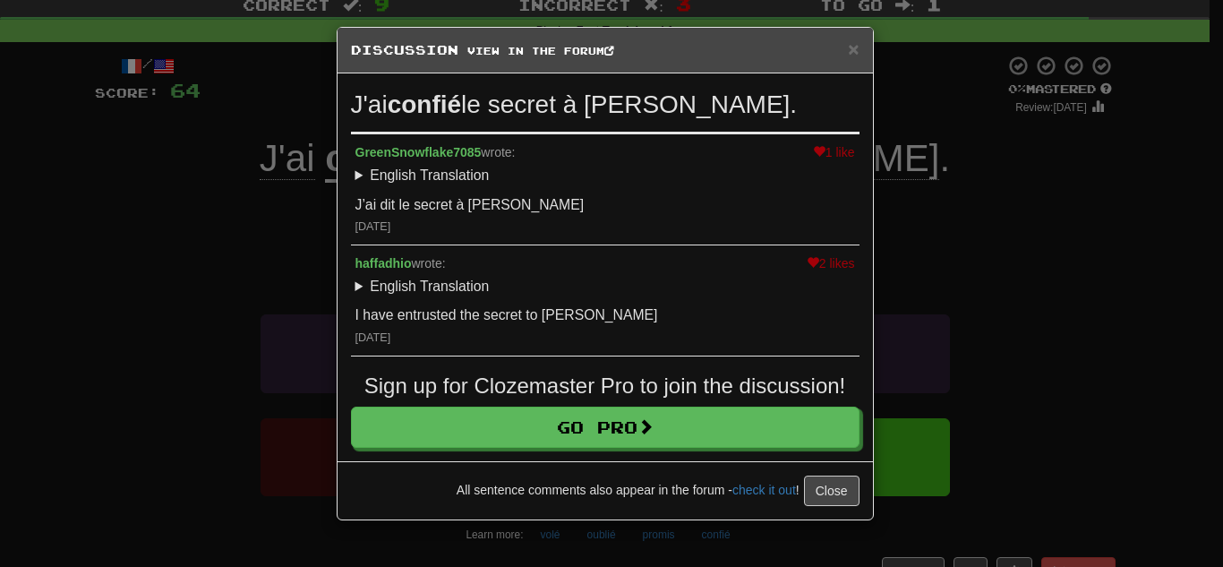
click at [295, 192] on div "× Discussion View in the forum J'ai confié le secret à Tom. 1 like GreenSnowfla…" at bounding box center [611, 283] width 1223 height 567
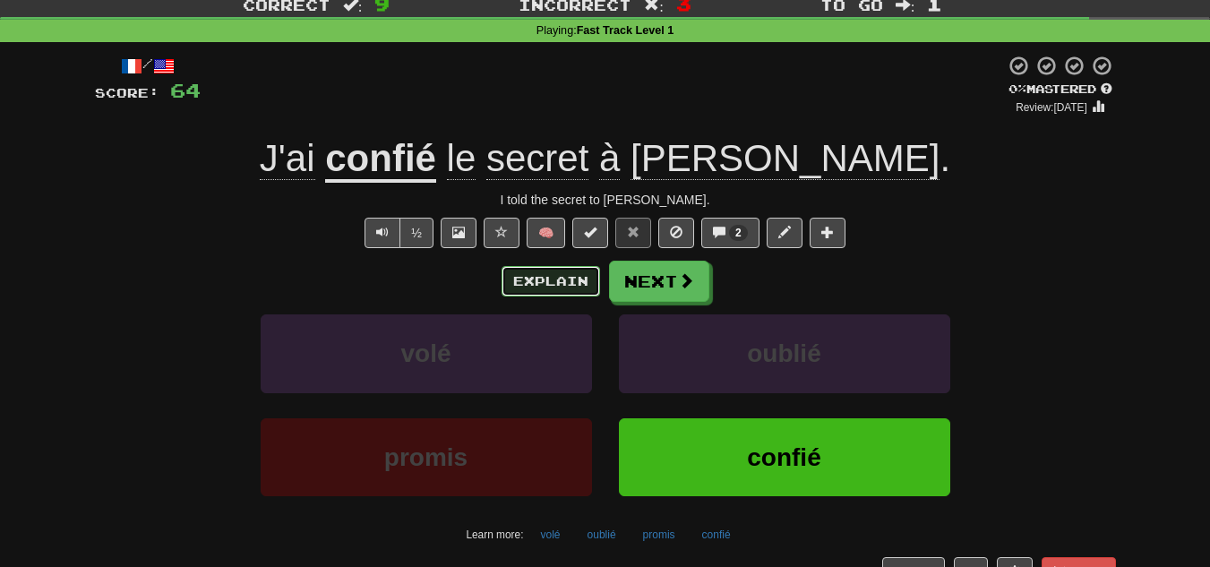
click at [553, 274] on button "Explain" at bounding box center [551, 281] width 99 height 30
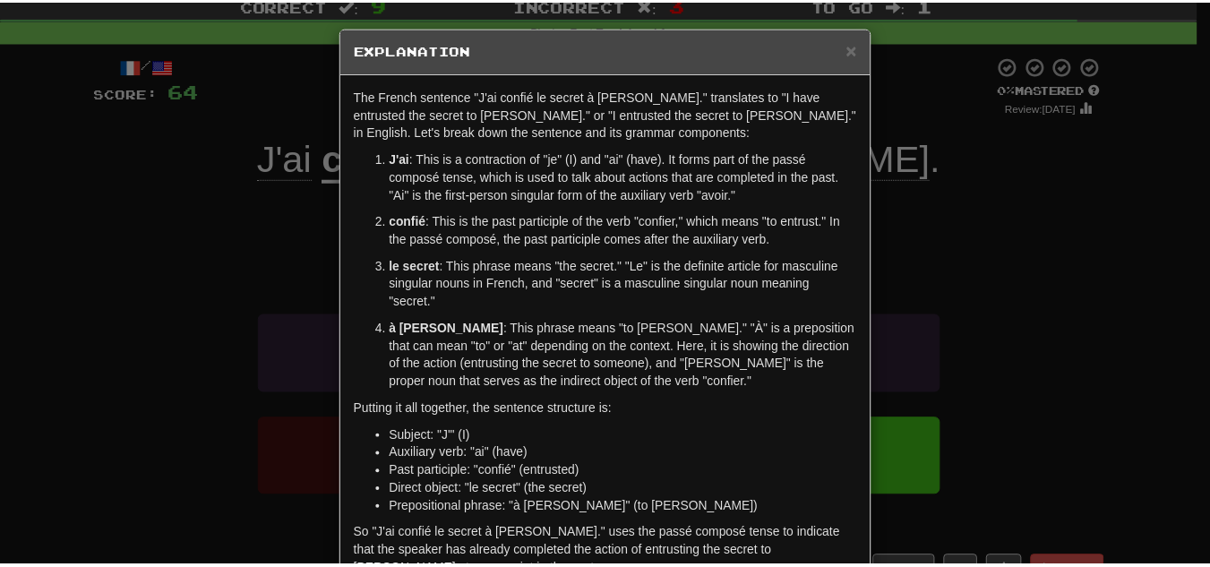
scroll to position [103, 0]
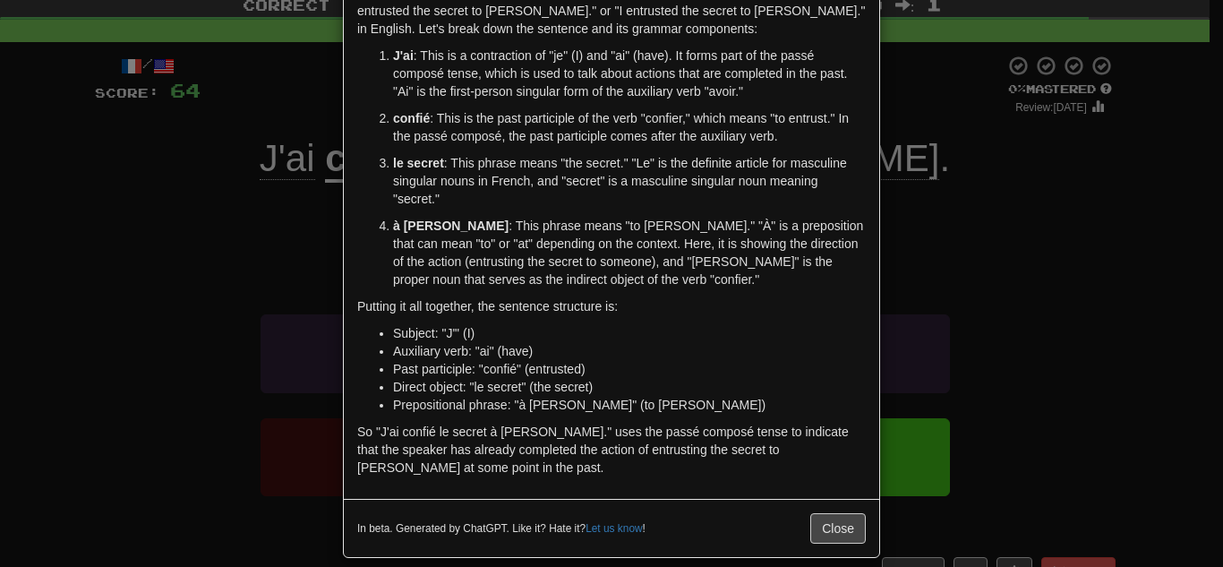
click at [109, 178] on div "× Explanation The French sentence "J'ai confié le secret à Tom." translates to …" at bounding box center [611, 283] width 1223 height 567
